Goal: Register for event/course

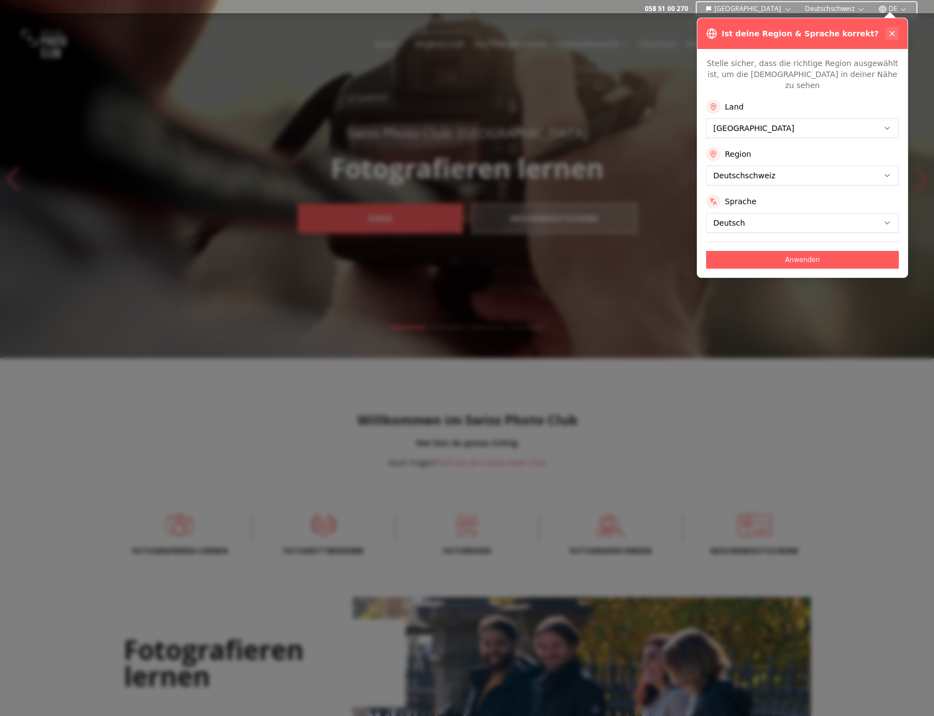
click at [892, 33] on icon at bounding box center [892, 33] width 4 height 4
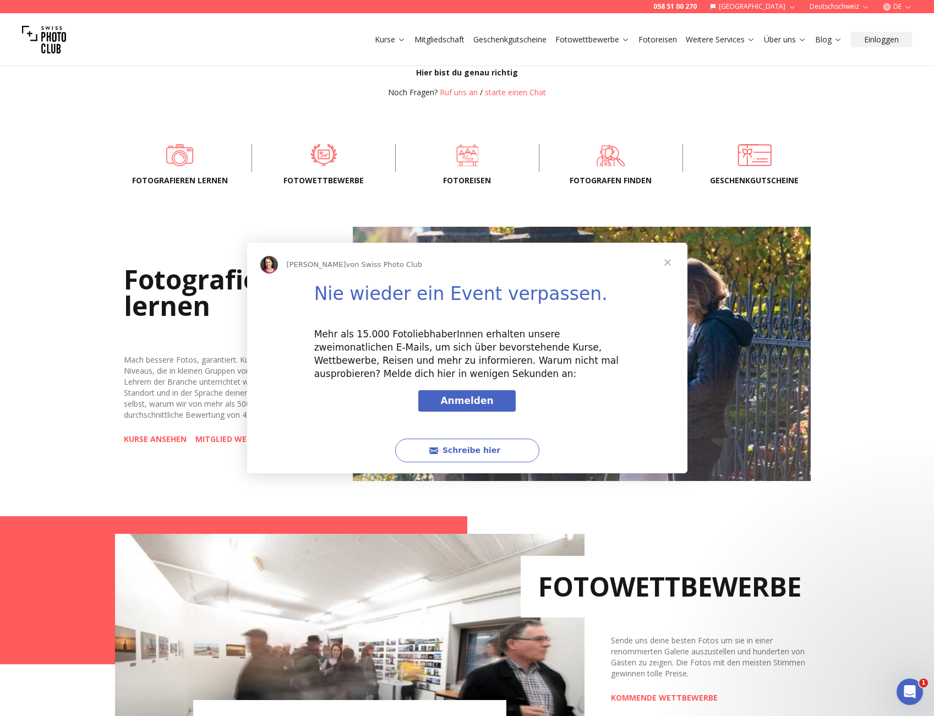
scroll to position [526, 0]
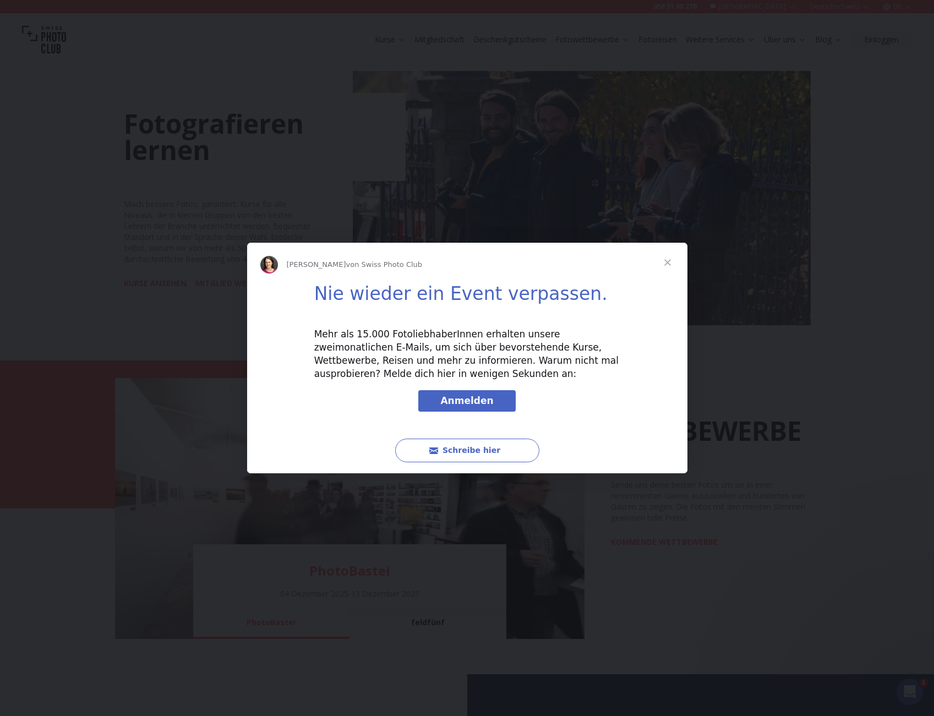
click at [667, 262] on span "Schließen" at bounding box center [668, 263] width 40 height 40
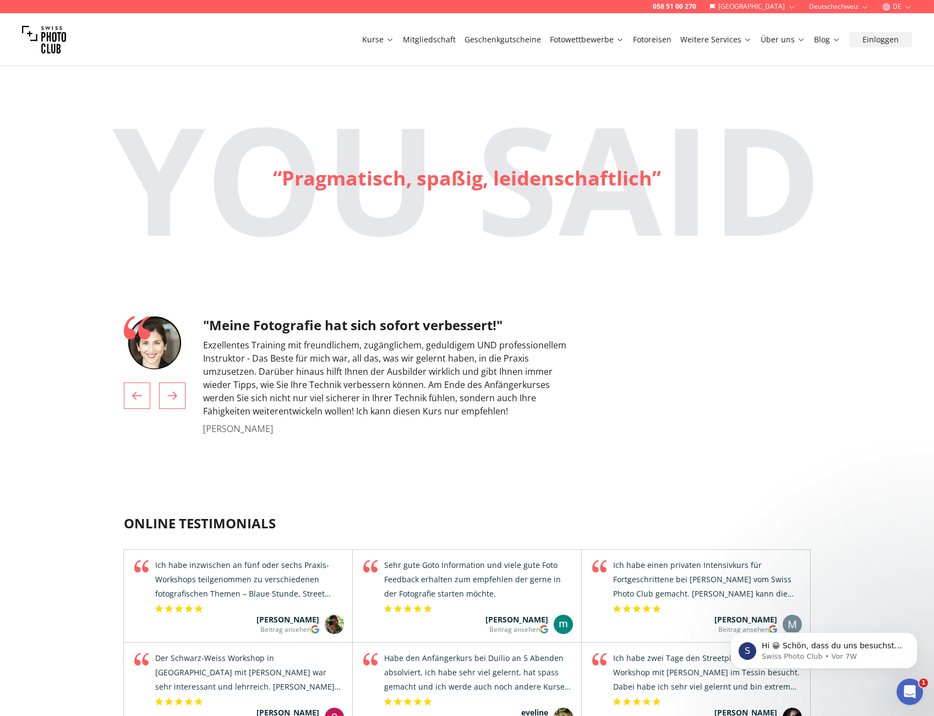
scroll to position [2971, 0]
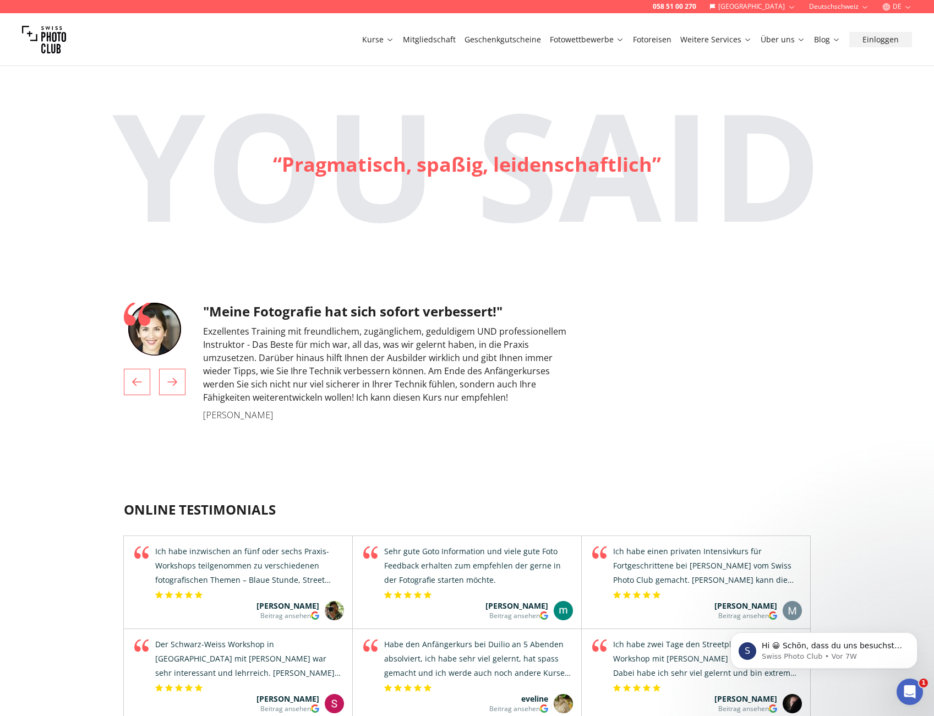
click at [181, 395] on button "Next" at bounding box center [172, 382] width 26 height 26
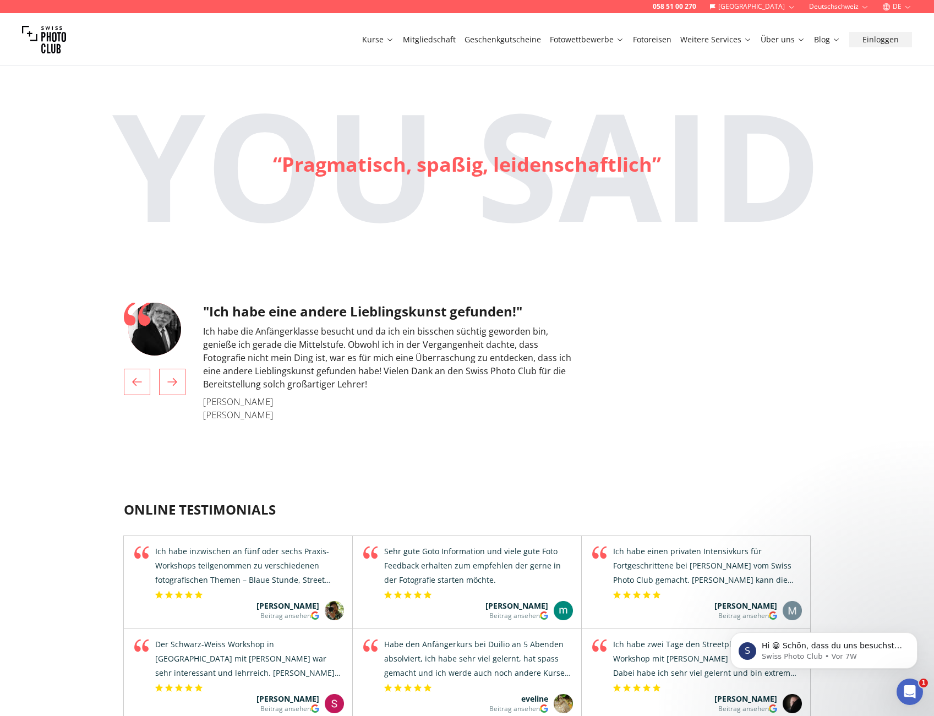
click at [174, 389] on icon "2 / 4" at bounding box center [172, 381] width 13 height 13
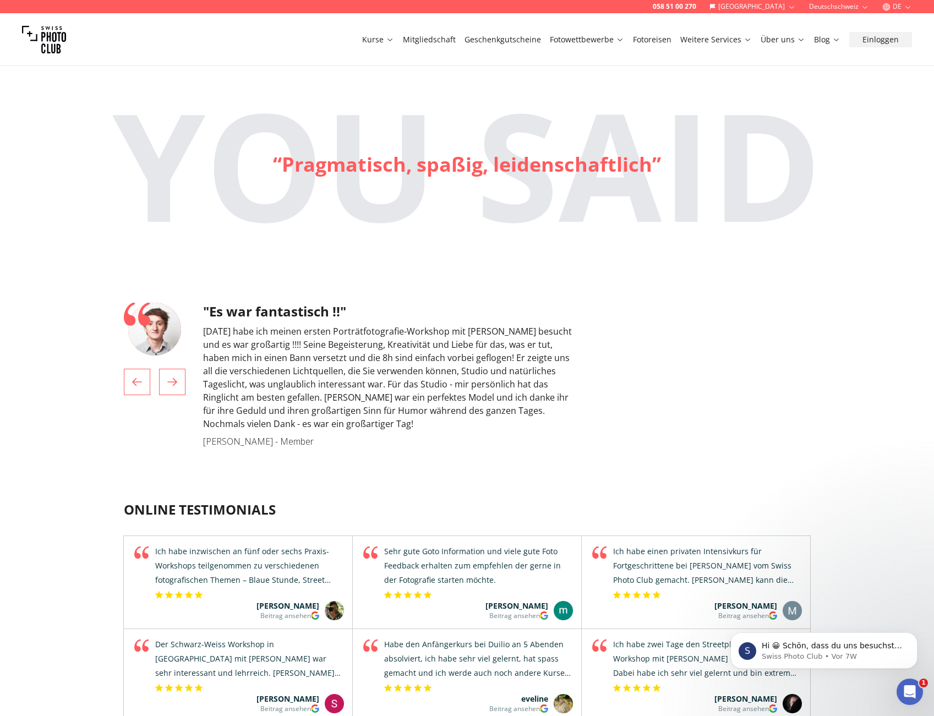
click at [176, 386] on icon "3 / 4" at bounding box center [172, 382] width 10 height 8
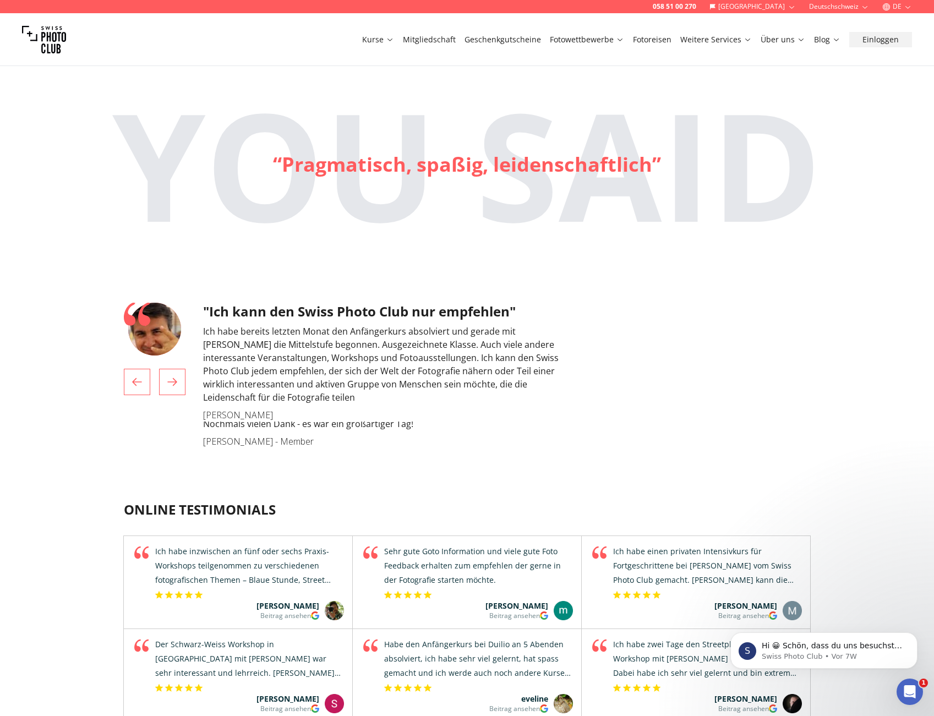
click at [170, 389] on icon "4 / 4" at bounding box center [172, 381] width 13 height 13
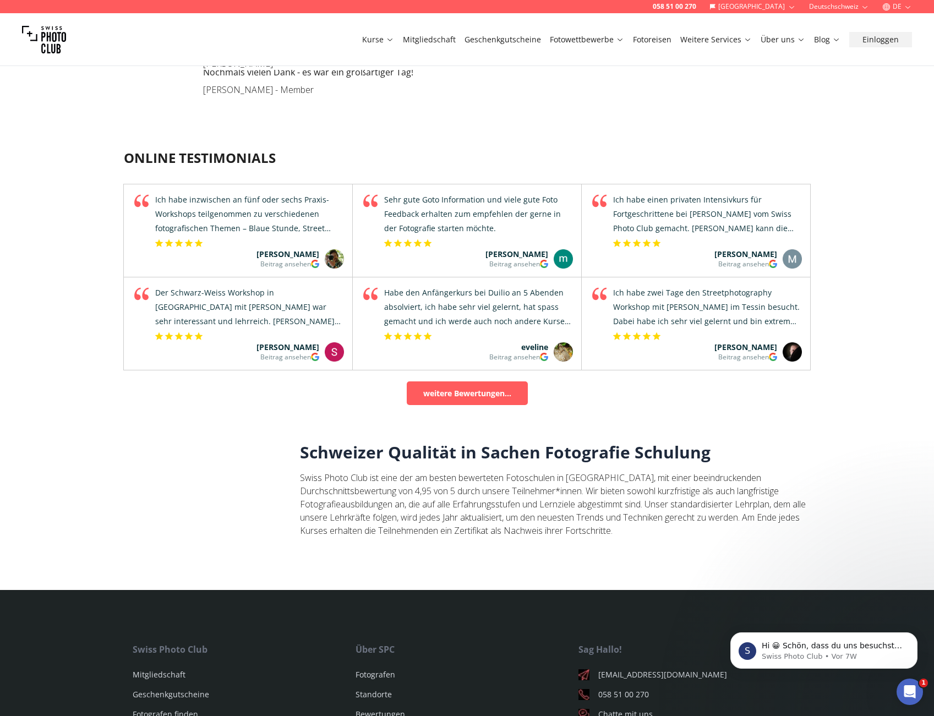
scroll to position [3508, 0]
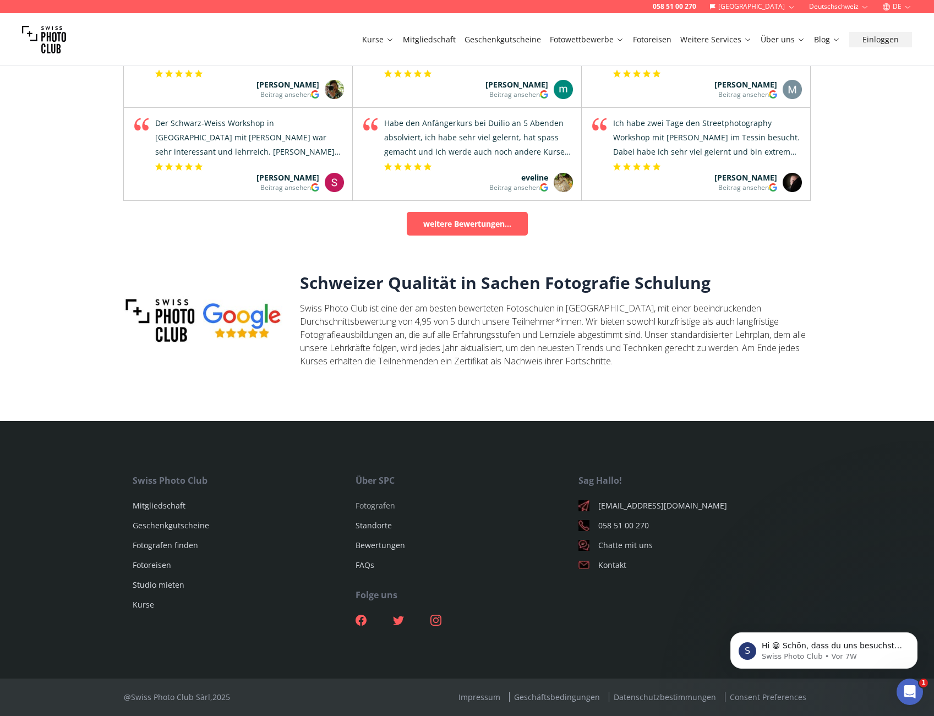
click at [364, 505] on link "Fotografen" at bounding box center [376, 505] width 40 height 10
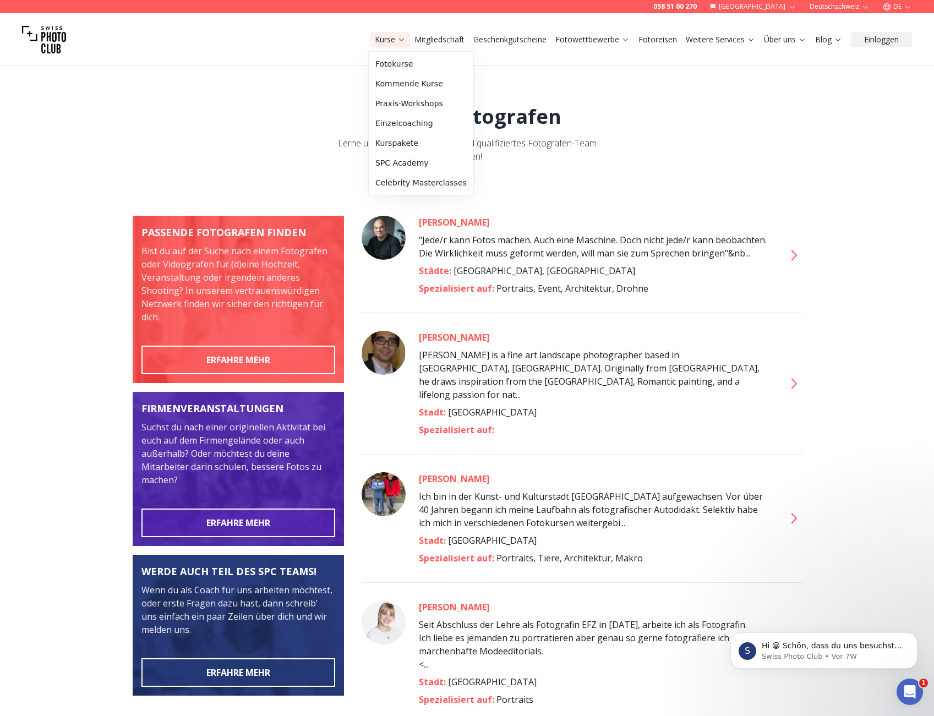
click at [394, 42] on link "Kurse" at bounding box center [390, 39] width 31 height 11
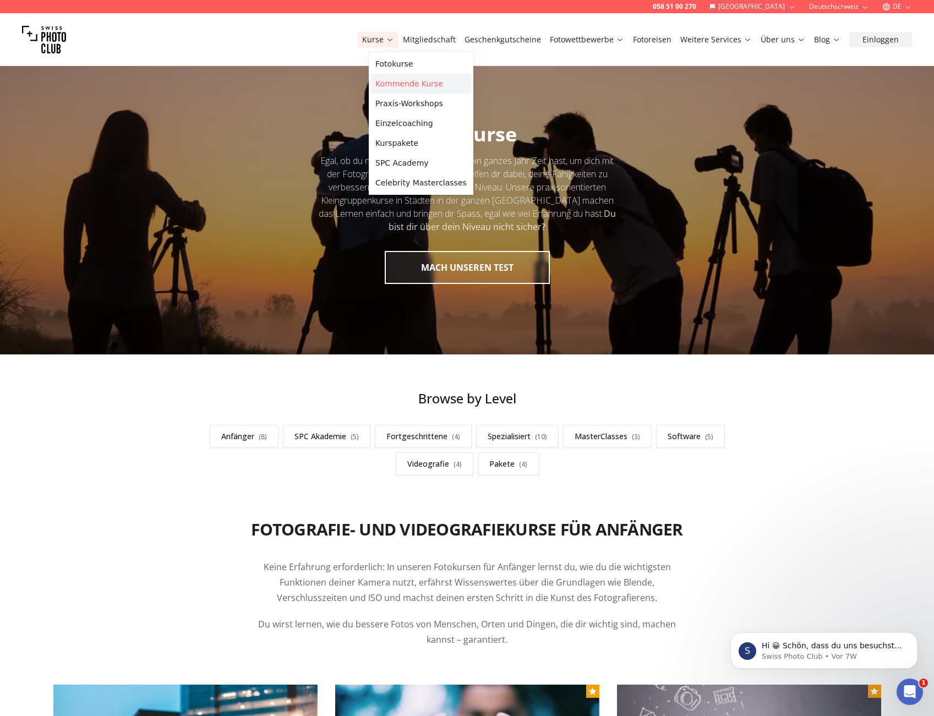
click at [418, 88] on link "Kommende Kurse" at bounding box center [421, 84] width 100 height 20
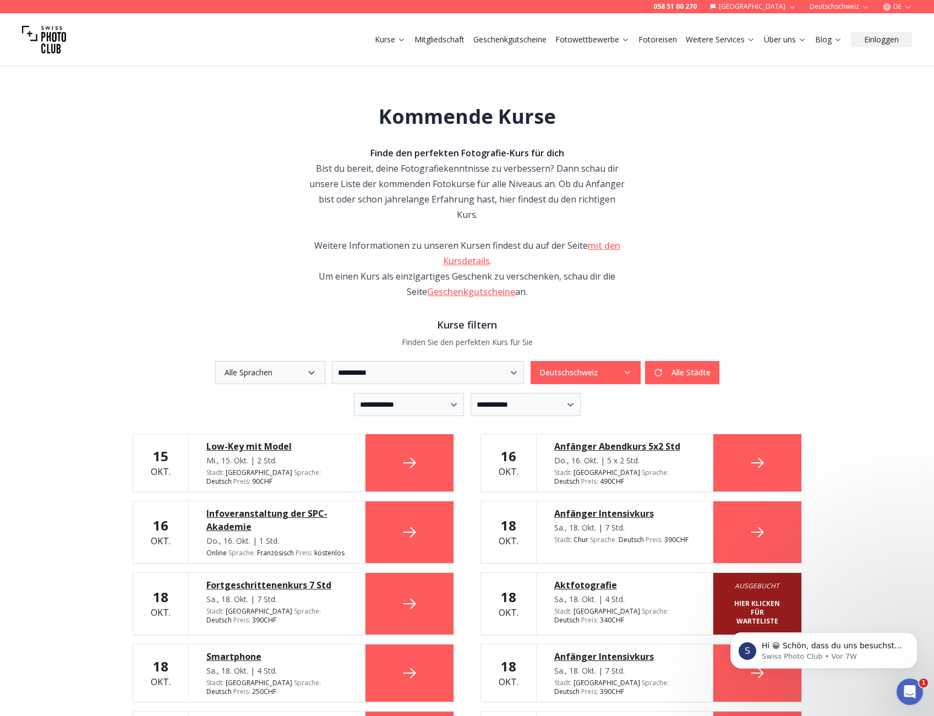
click at [641, 361] on button "Deutschschweiz" at bounding box center [586, 372] width 110 height 23
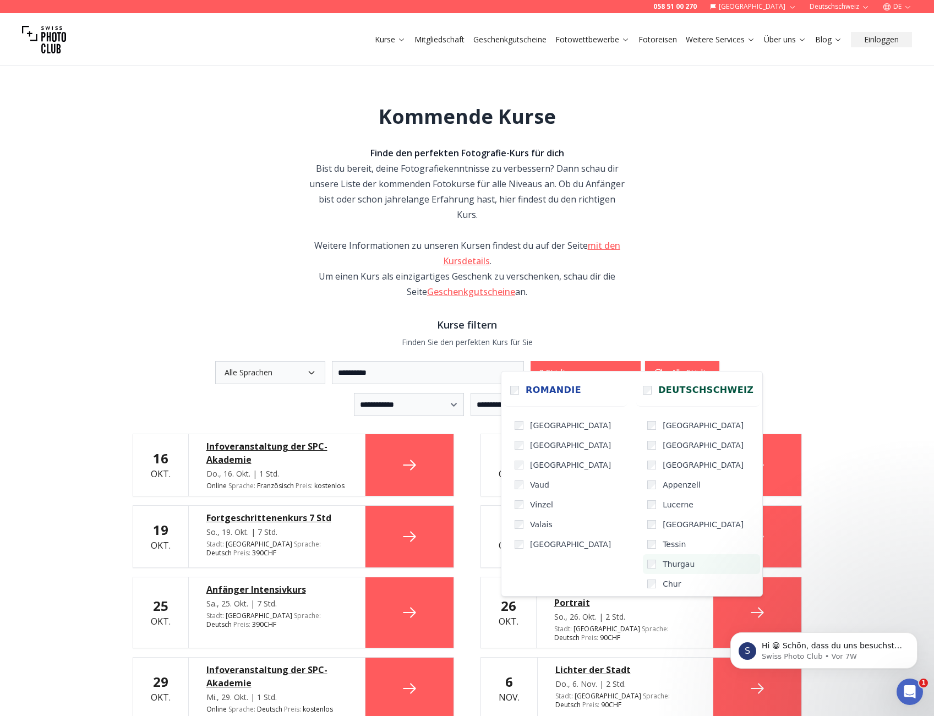
click at [643, 569] on label "Thurgau" at bounding box center [701, 564] width 117 height 20
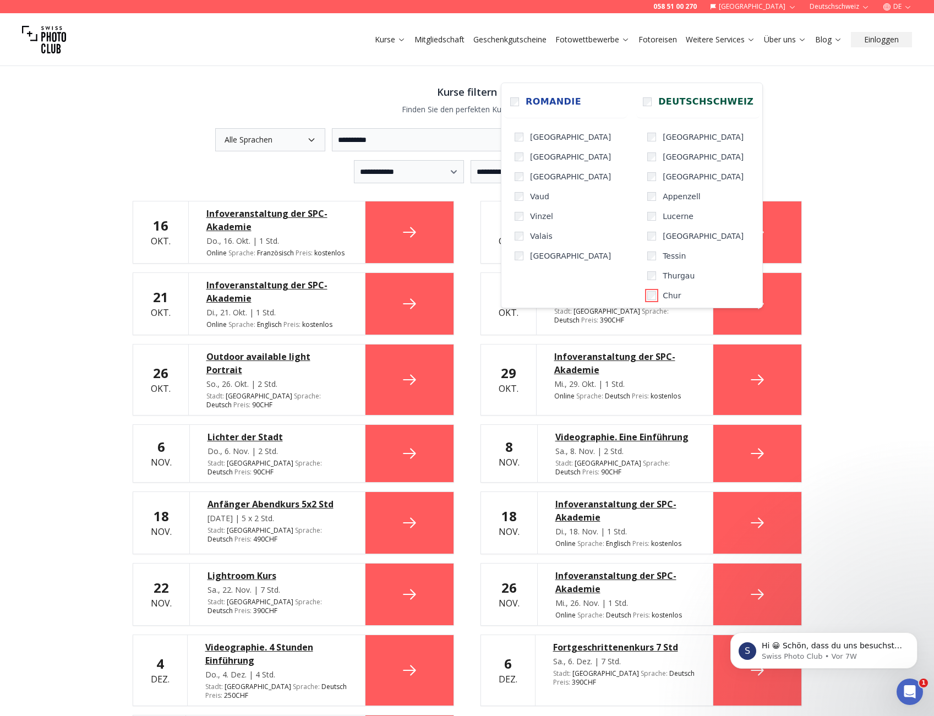
scroll to position [226, 0]
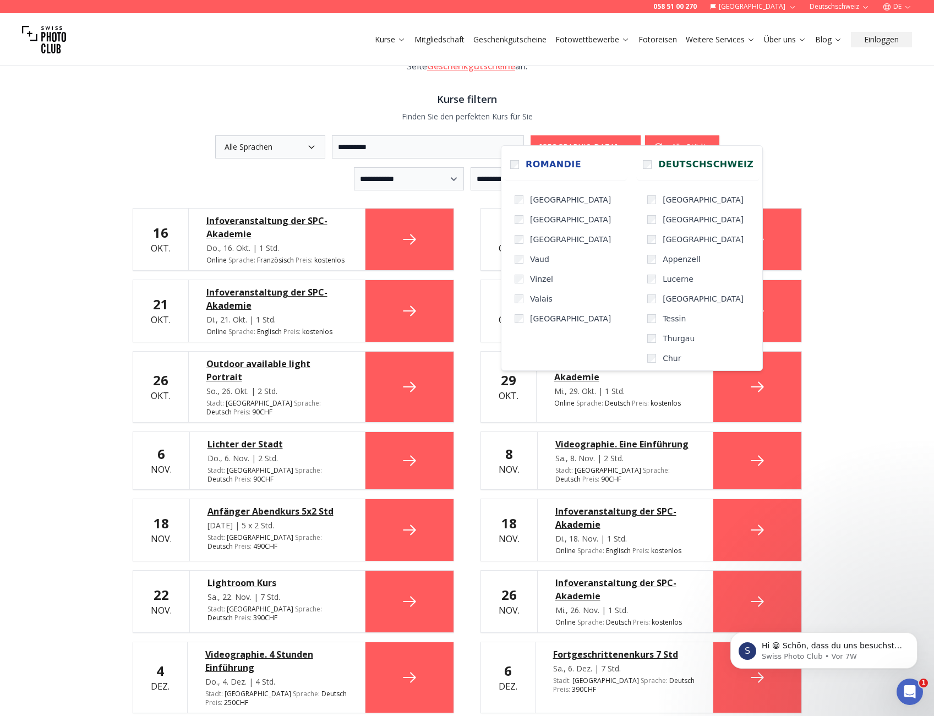
click at [238, 357] on div "Outdoor available light Portrait" at bounding box center [276, 370] width 141 height 26
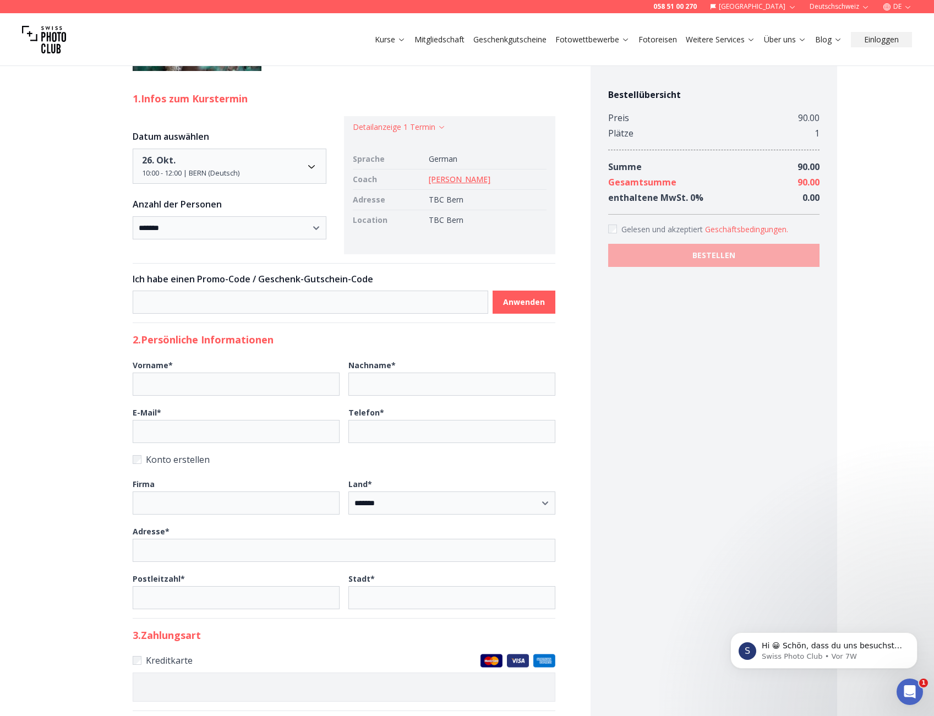
scroll to position [682, 0]
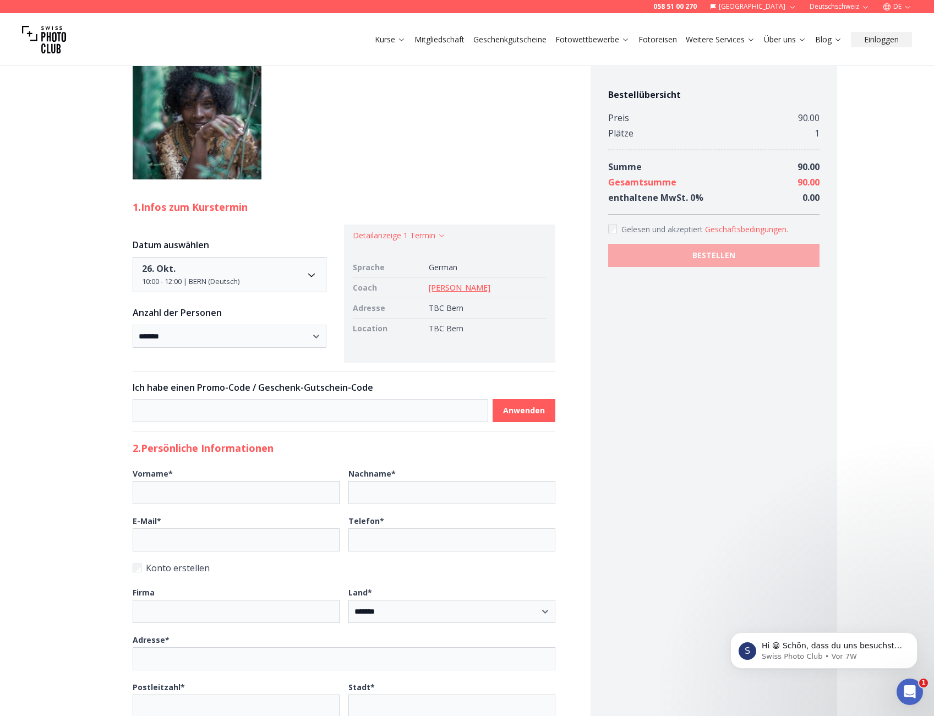
click at [468, 293] on link "[PERSON_NAME]" at bounding box center [460, 287] width 62 height 10
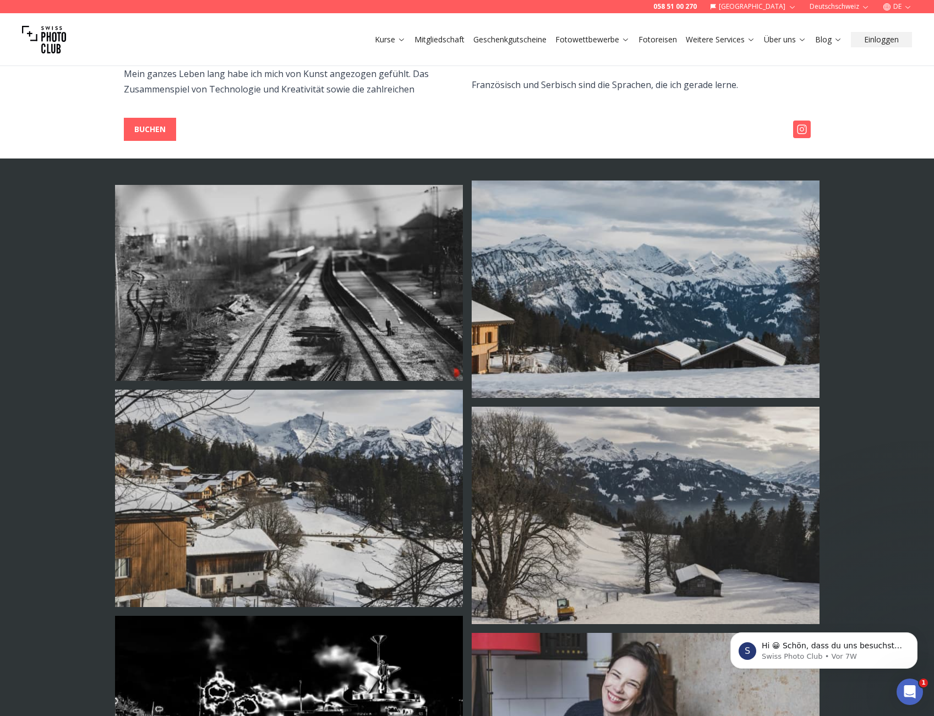
scroll to position [46, 0]
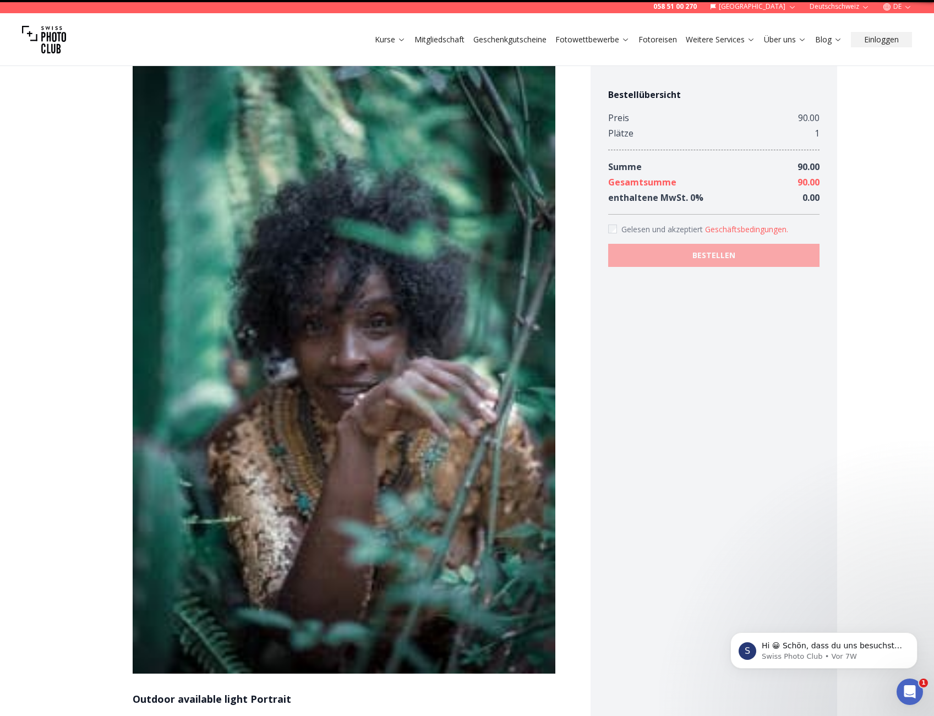
scroll to position [10, 0]
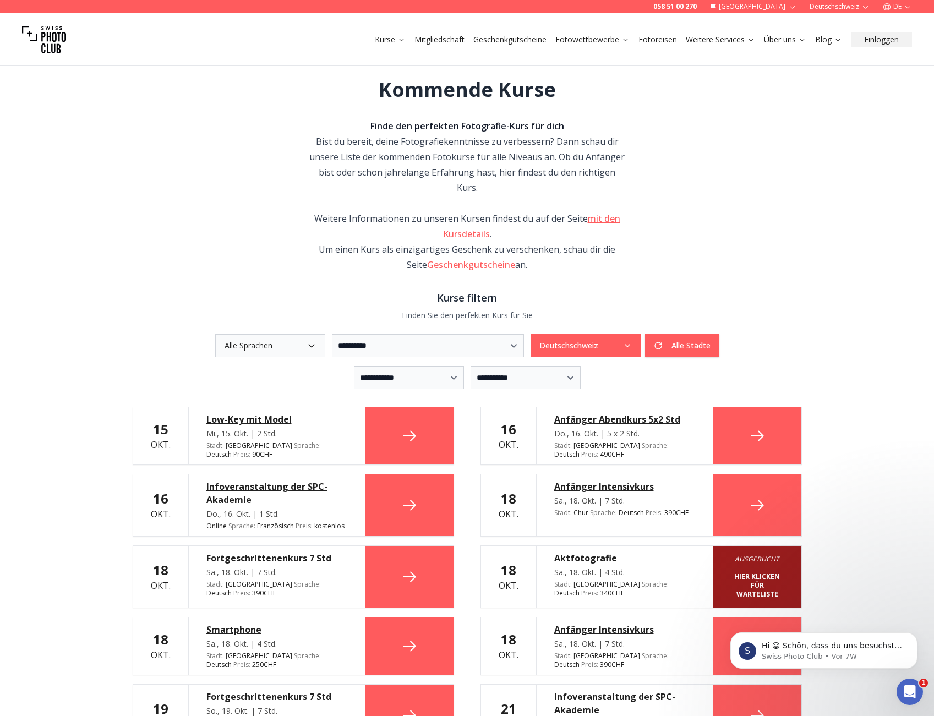
scroll to position [221, 0]
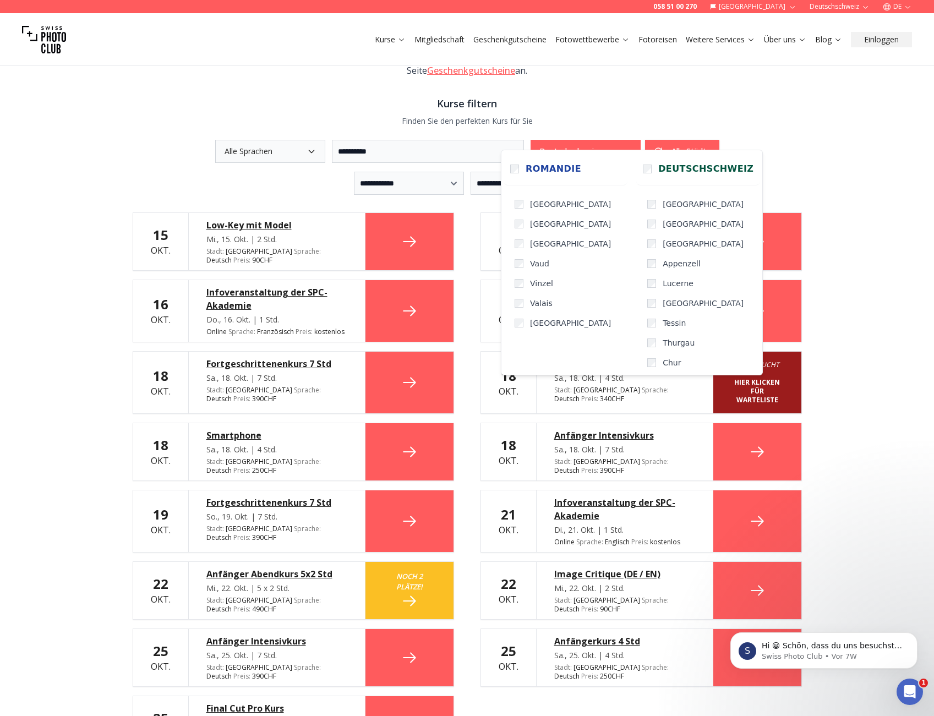
click at [641, 140] on button "Deutschschweiz" at bounding box center [586, 151] width 110 height 23
click at [640, 173] on label "Deutschschweiz" at bounding box center [698, 168] width 124 height 33
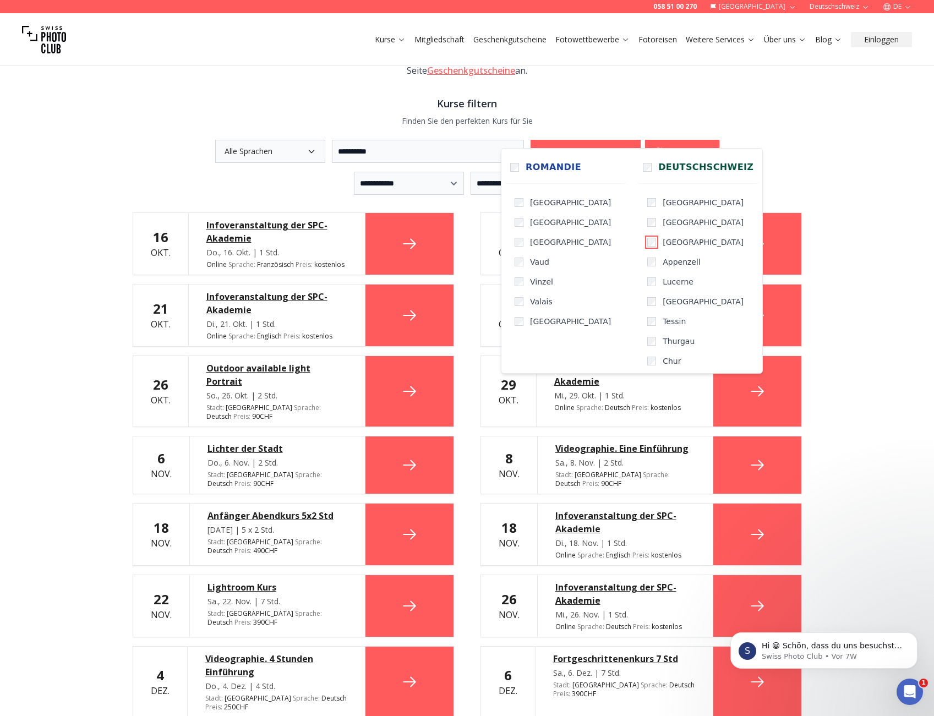
scroll to position [223, 0]
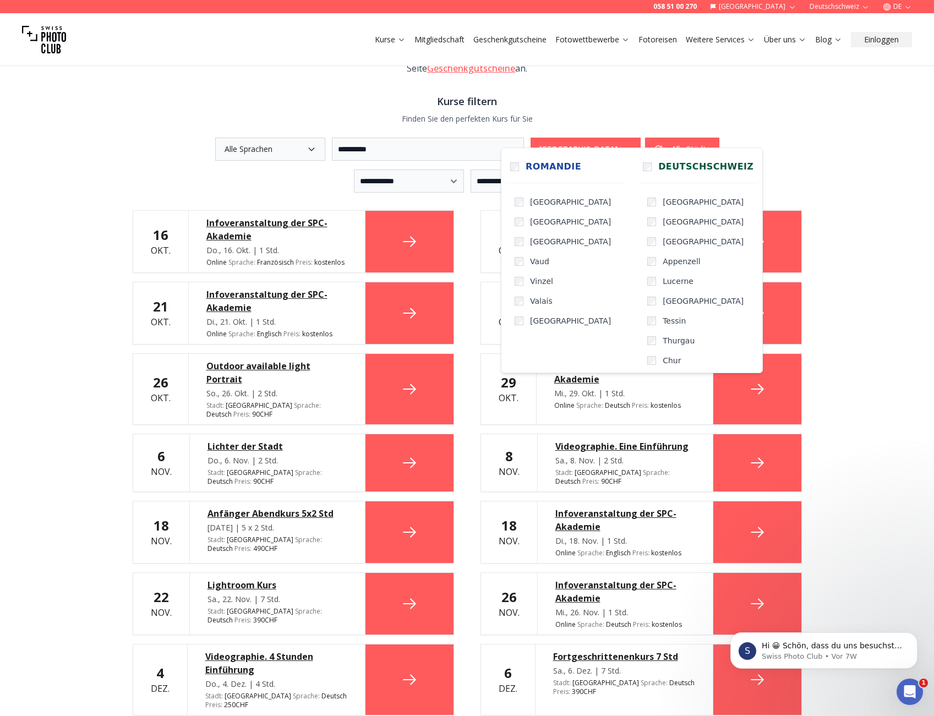
click at [245, 440] on div "Lichter der Stadt" at bounding box center [278, 446] width 140 height 13
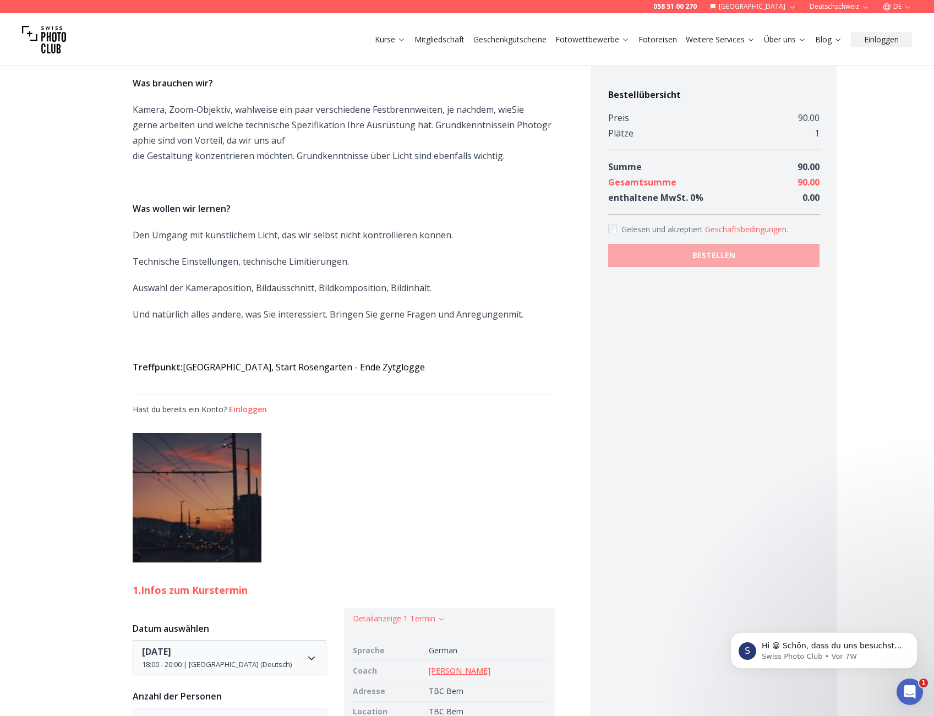
scroll to position [694, 0]
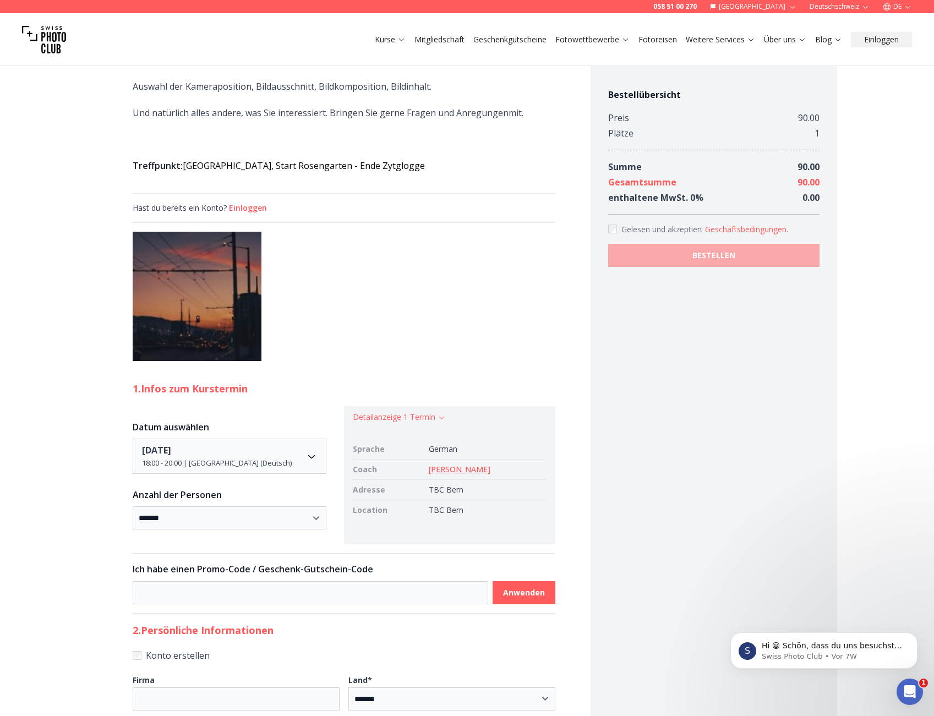
click at [218, 336] on img at bounding box center [197, 296] width 129 height 129
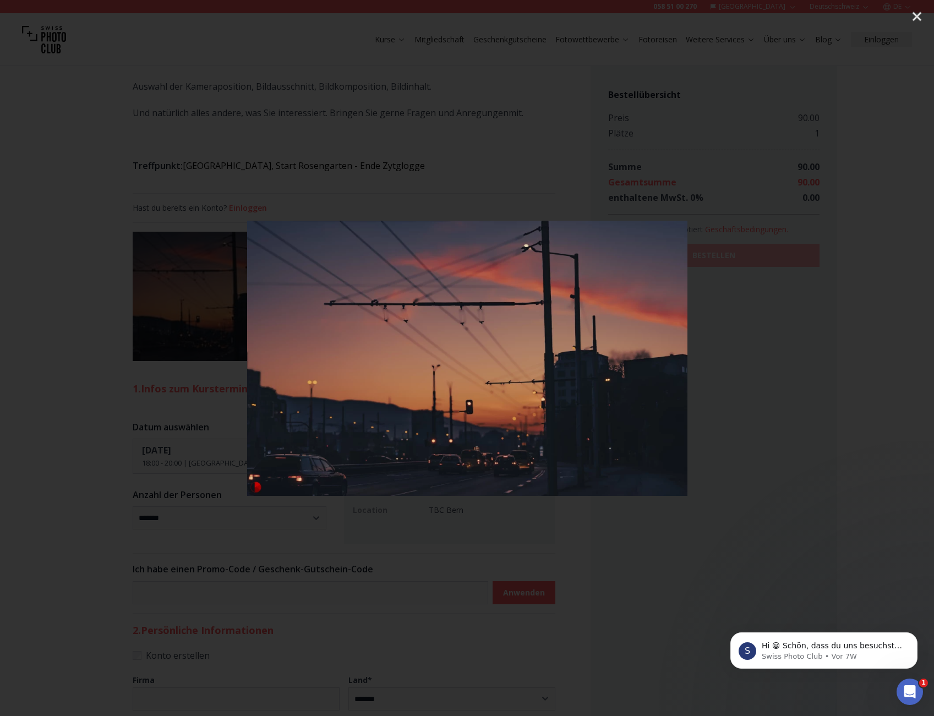
click at [706, 357] on div at bounding box center [467, 358] width 934 height 716
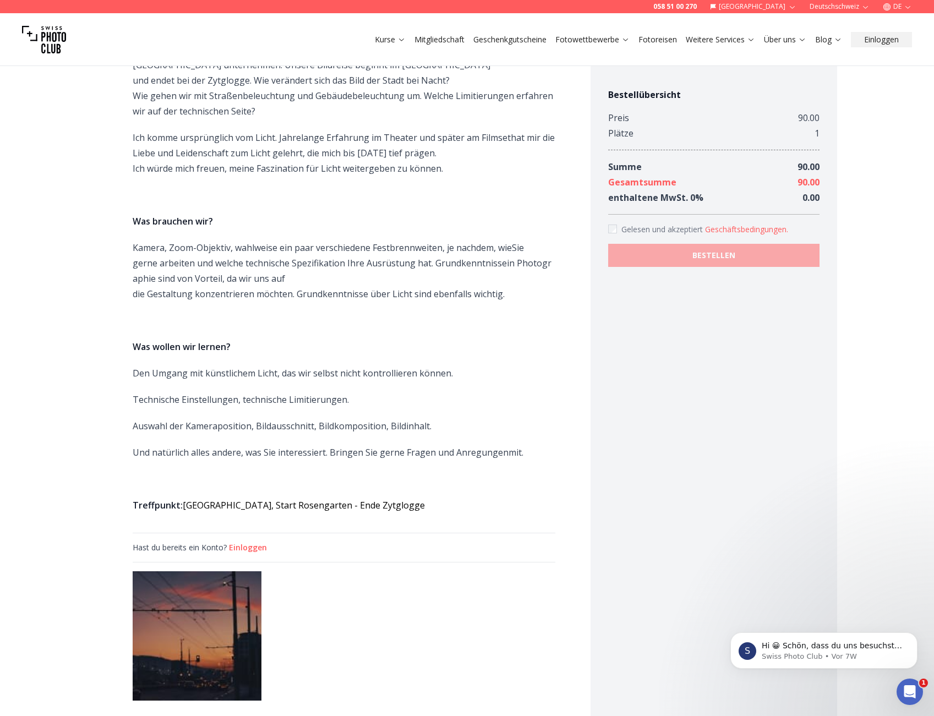
scroll to position [0, 0]
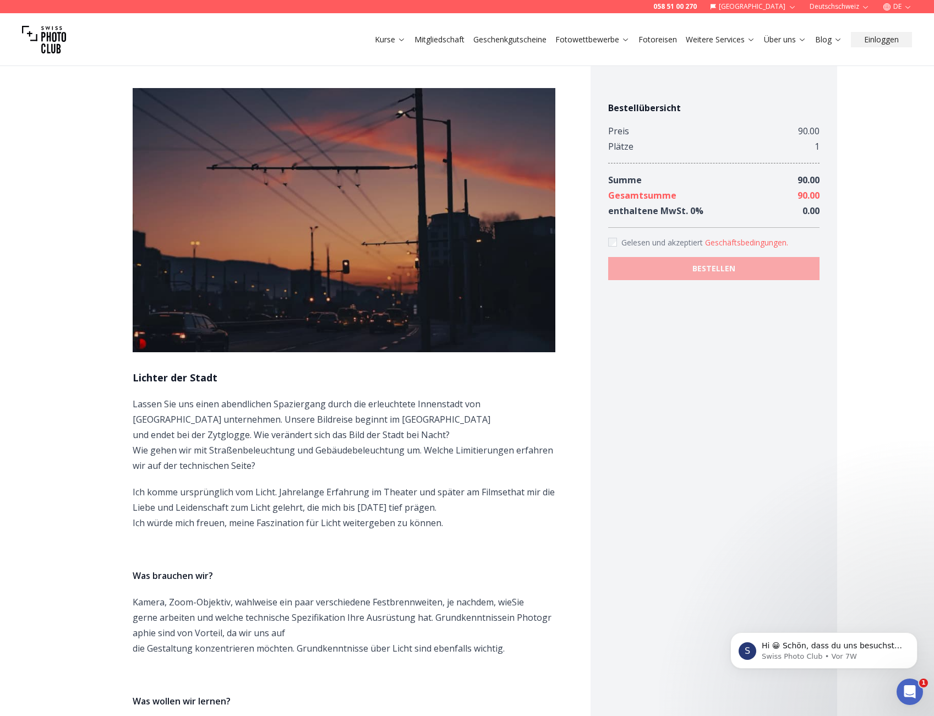
click at [459, 43] on link "Mitgliedschaft" at bounding box center [440, 39] width 50 height 11
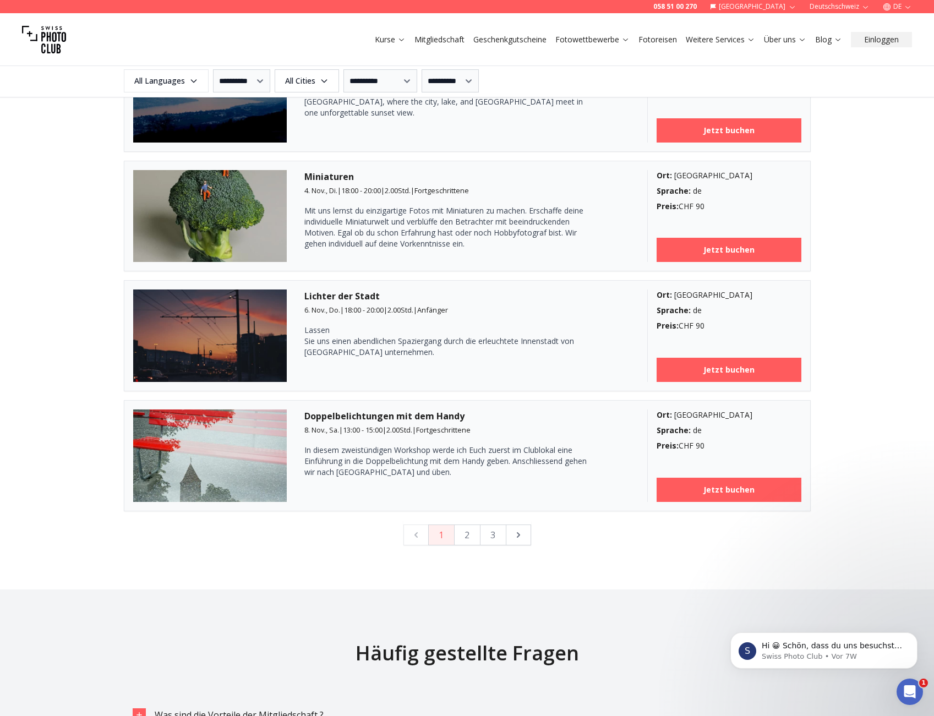
scroll to position [2766, 0]
